Goal: Transaction & Acquisition: Purchase product/service

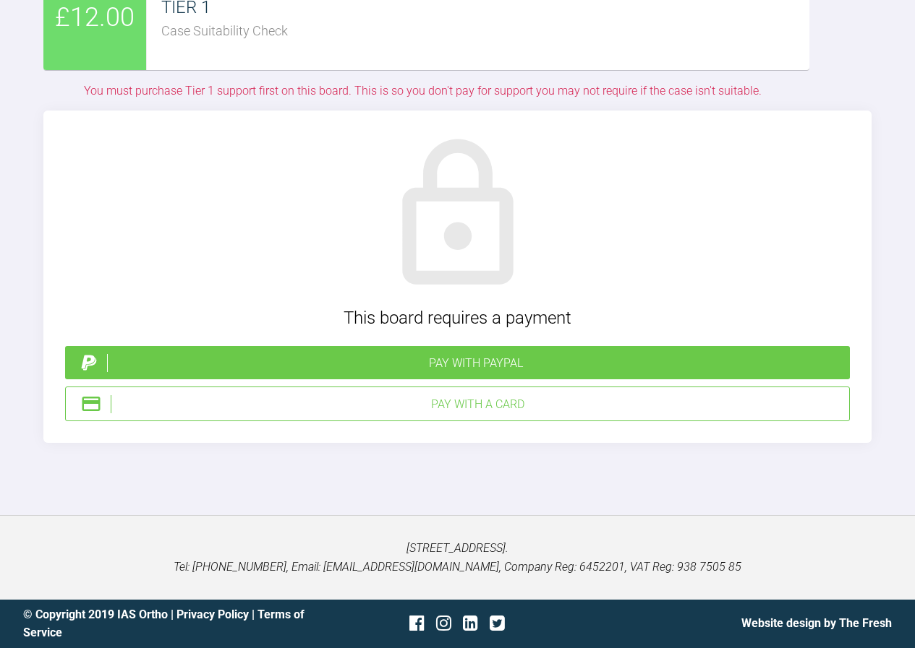
scroll to position [2910, 0]
click at [448, 414] on div "Pay with a Card" at bounding box center [477, 404] width 732 height 19
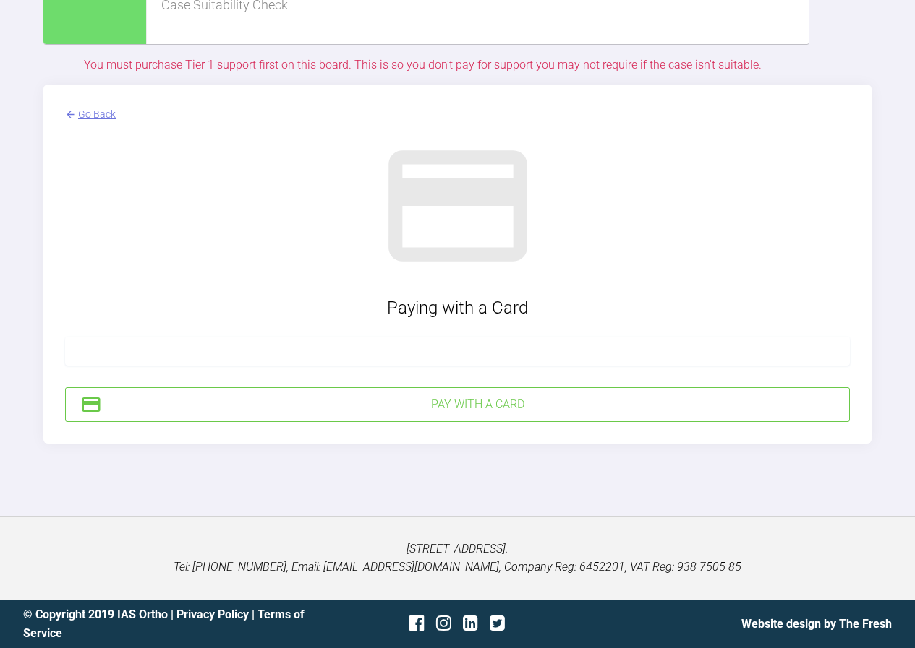
click at [79, 122] on div "Go Back" at bounding box center [97, 114] width 38 height 16
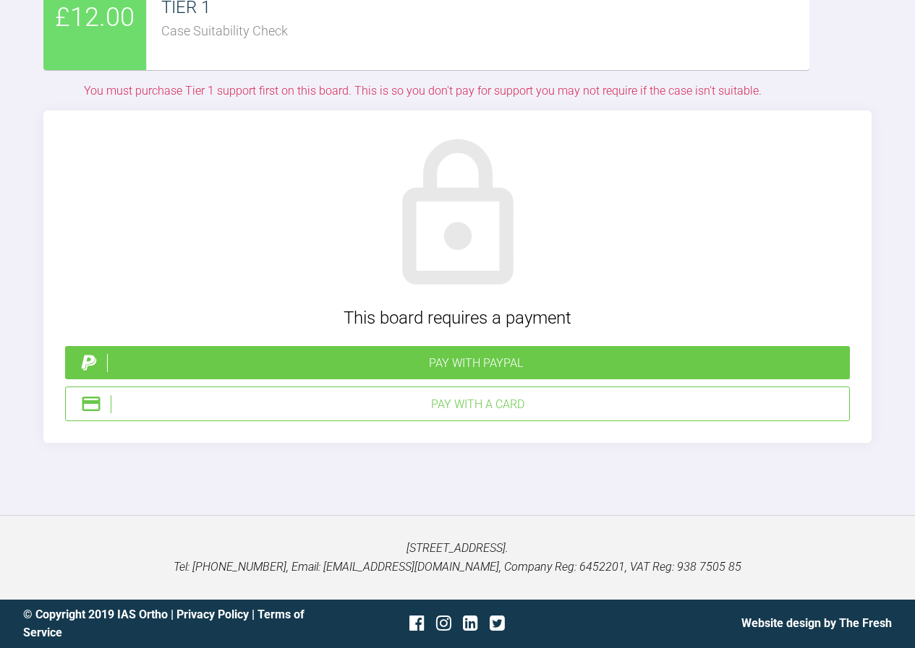
click at [450, 373] on div "Pay with PayPal" at bounding box center [475, 363] width 737 height 19
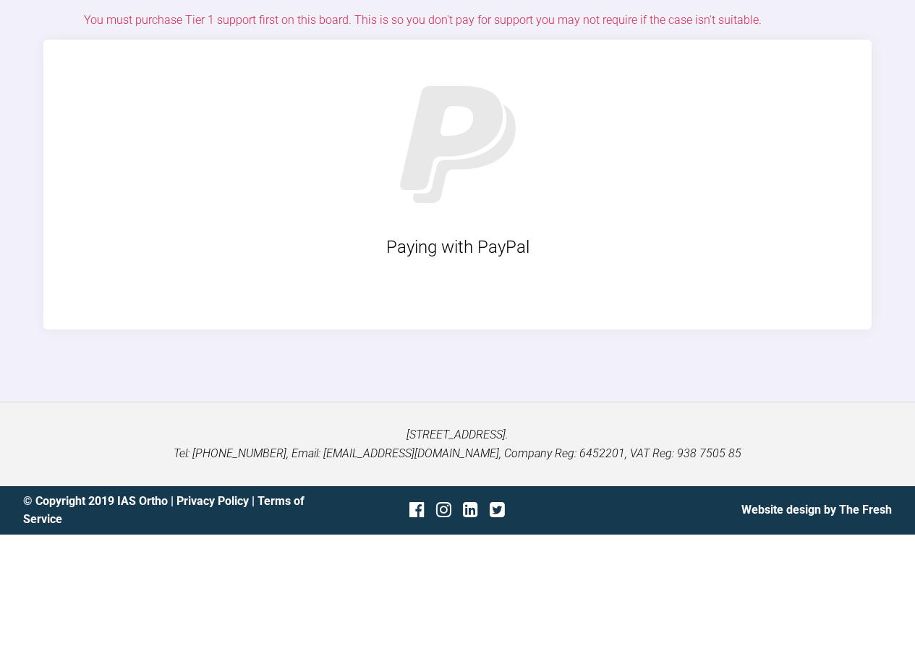
scroll to position [3014, 0]
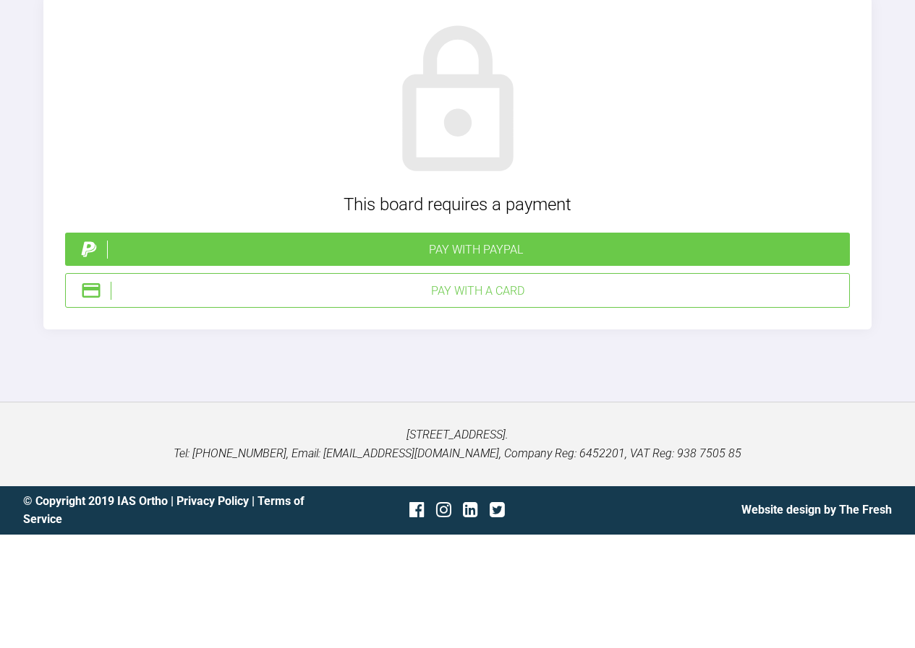
click at [432, 301] on div "Pay with a Card" at bounding box center [477, 291] width 732 height 19
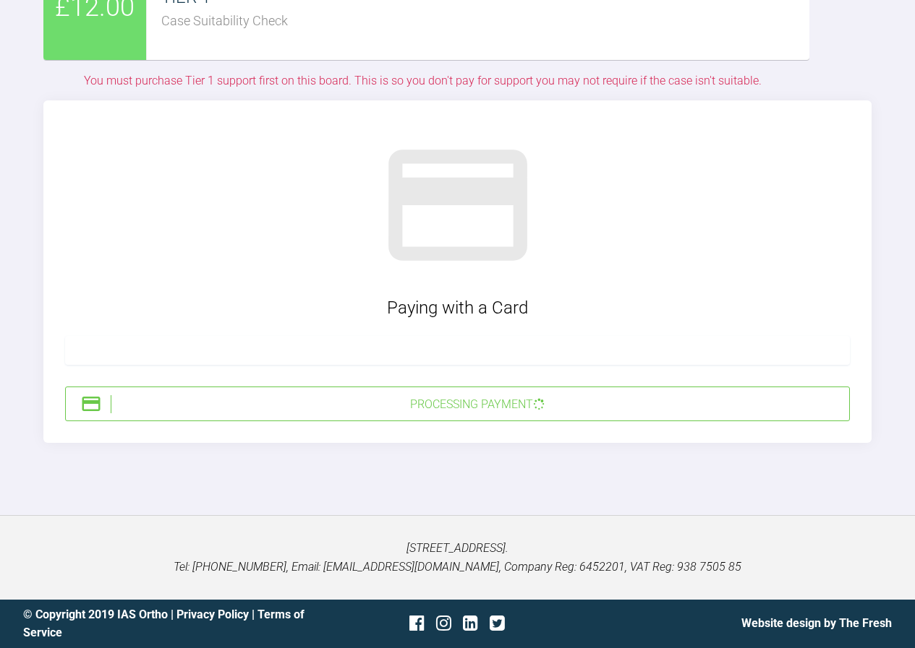
click at [150, 414] on div "Processing Payment" at bounding box center [477, 404] width 732 height 19
click at [429, 325] on div "Paying with a Card Processing Payment" at bounding box center [457, 271] width 828 height 343
click at [471, 401] on div "Processing Payment" at bounding box center [477, 404] width 732 height 19
click at [100, 406] on img at bounding box center [91, 404] width 22 height 22
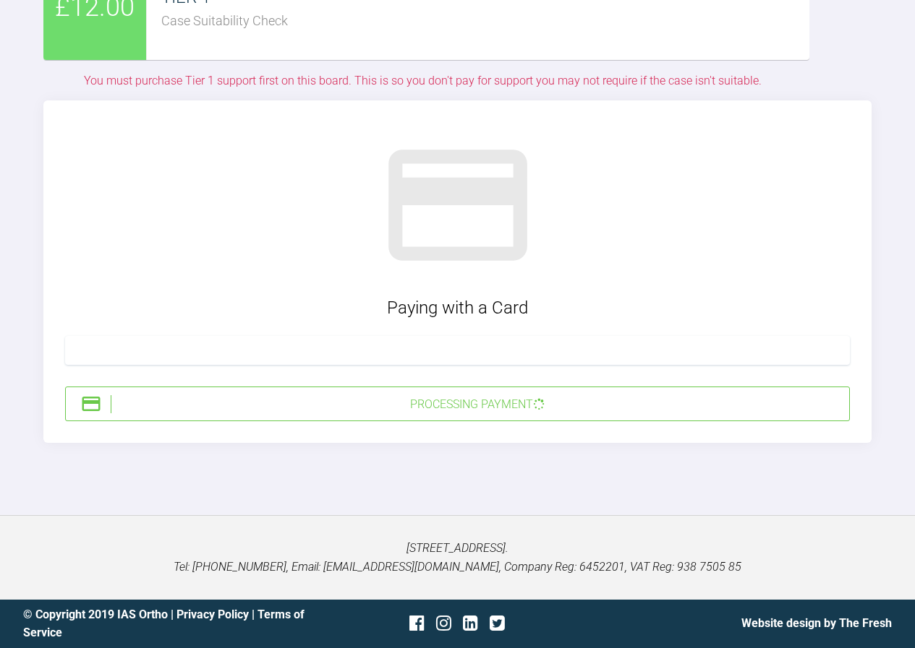
scroll to position [2942, 0]
click at [265, 395] on div "Paying with a Card Processing Payment" at bounding box center [457, 271] width 828 height 343
click at [264, 101] on div "£12.00 TIER 1 Case Suitability Check You must purchase Tier 1 support first on …" at bounding box center [422, 28] width 758 height 146
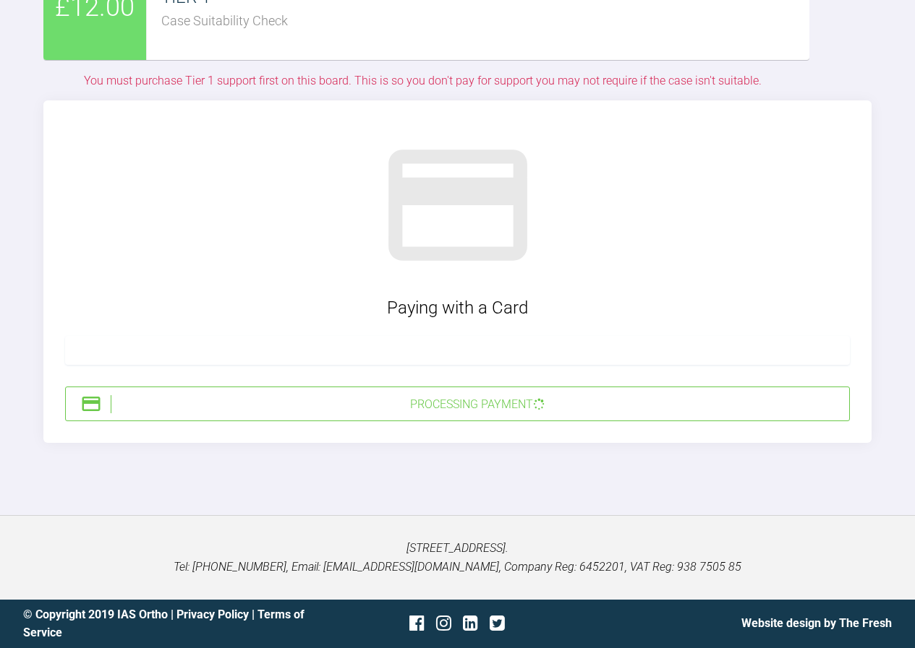
scroll to position [3051, 0]
click at [570, 403] on div "Processing Payment" at bounding box center [477, 404] width 732 height 19
